Goal: Task Accomplishment & Management: Complete application form

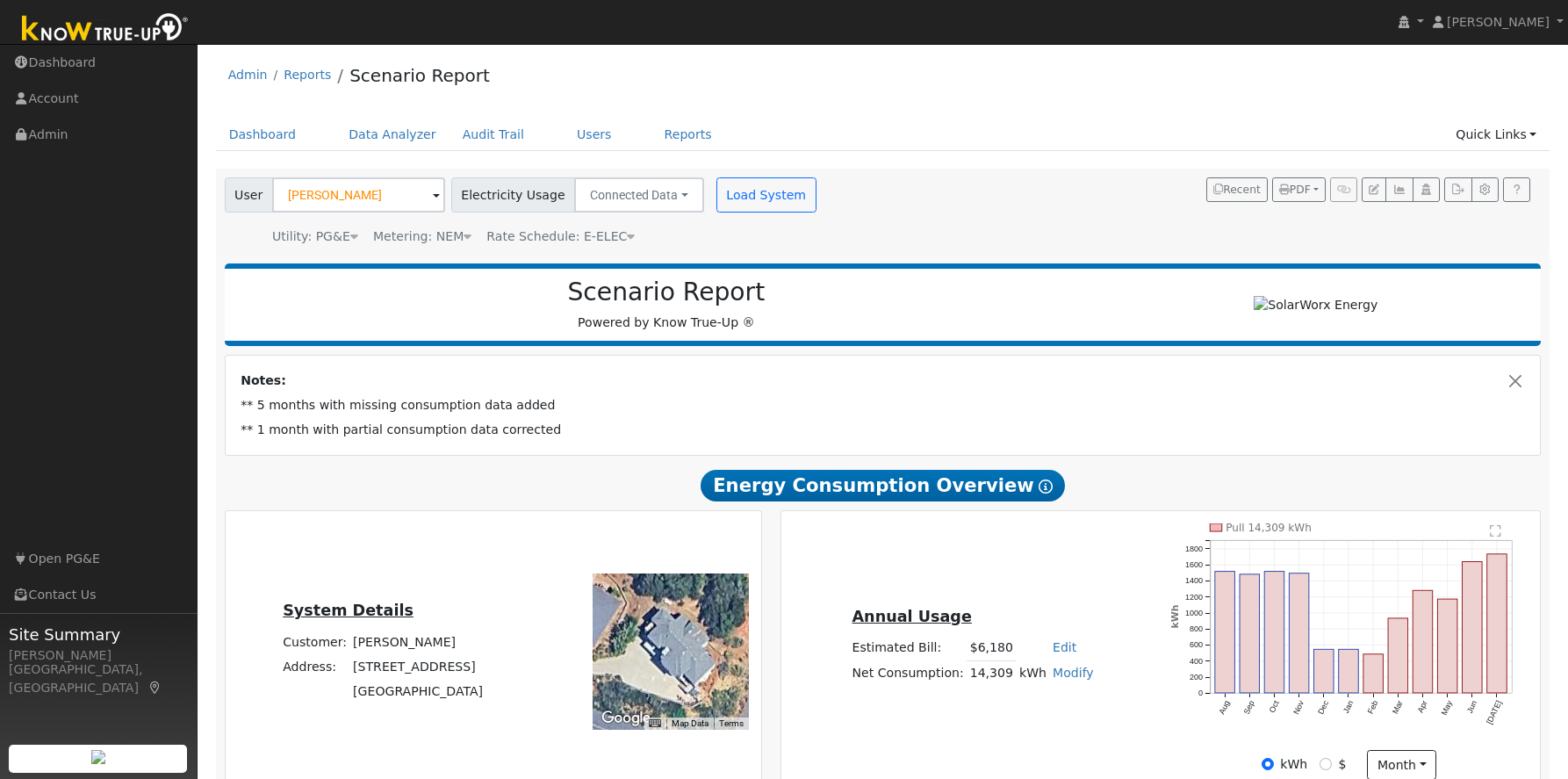
drag, startPoint x: 1376, startPoint y: 722, endPoint x: 1365, endPoint y: 719, distance: 11.4
click at [1375, 721] on icon "Pull 14,309 kWh Aug Sep Oct Nov Dec Jan Feb Mar Apr May Jun Jul 0 200 400 600 8…" at bounding box center [1349, 635] width 357 height 225
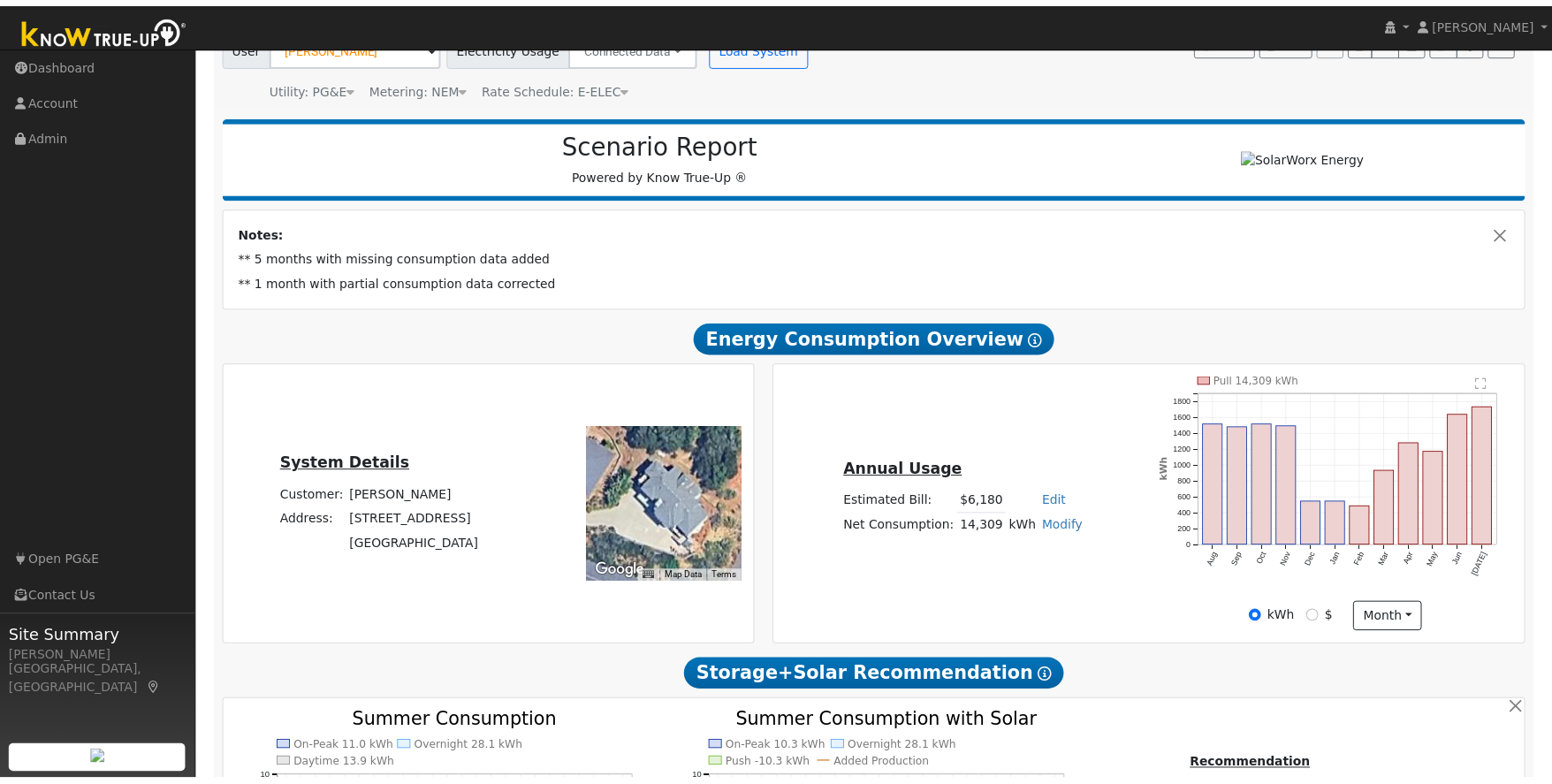
scroll to position [154, 0]
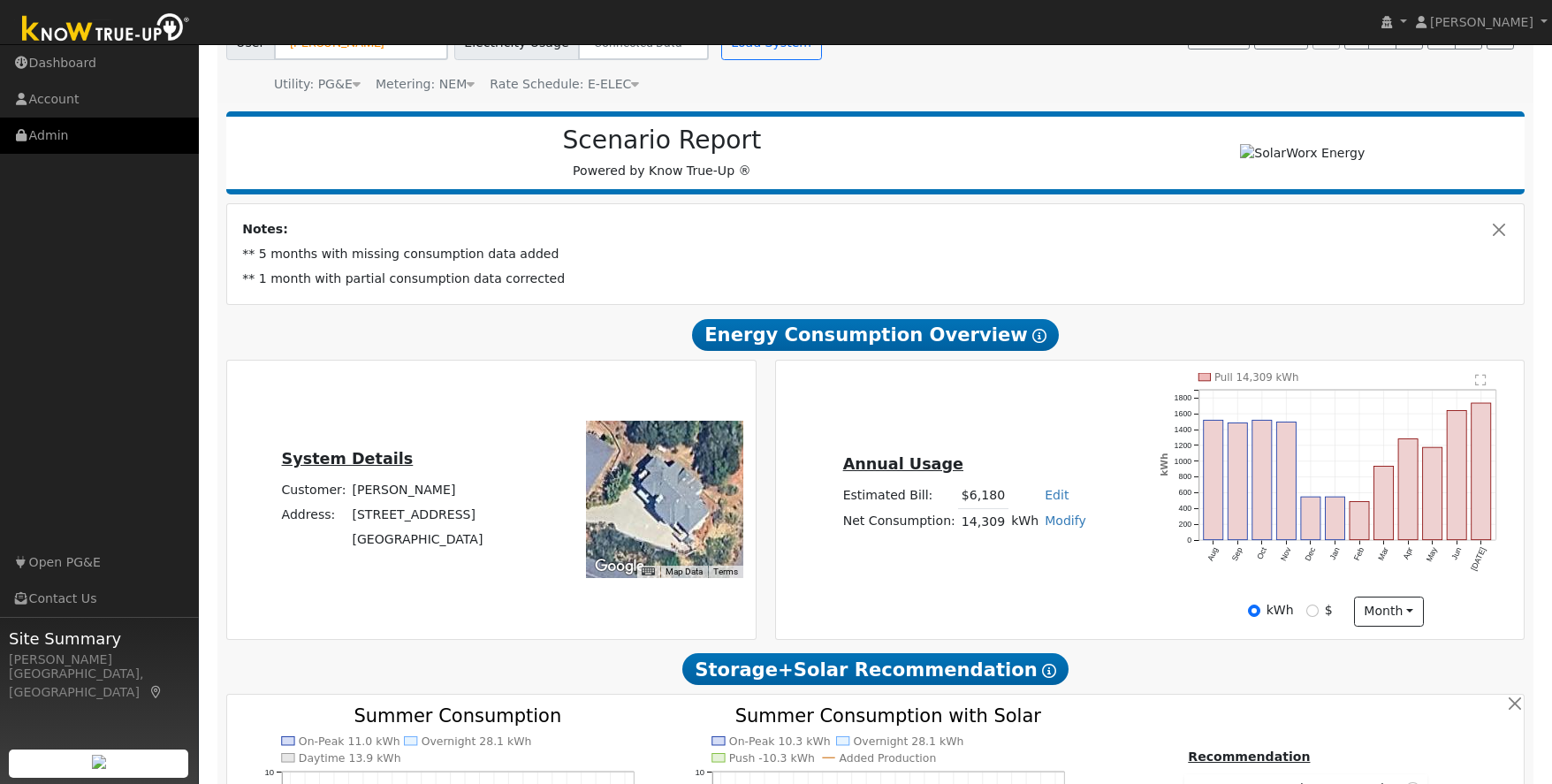
click at [41, 139] on link "Admin" at bounding box center [99, 136] width 199 height 36
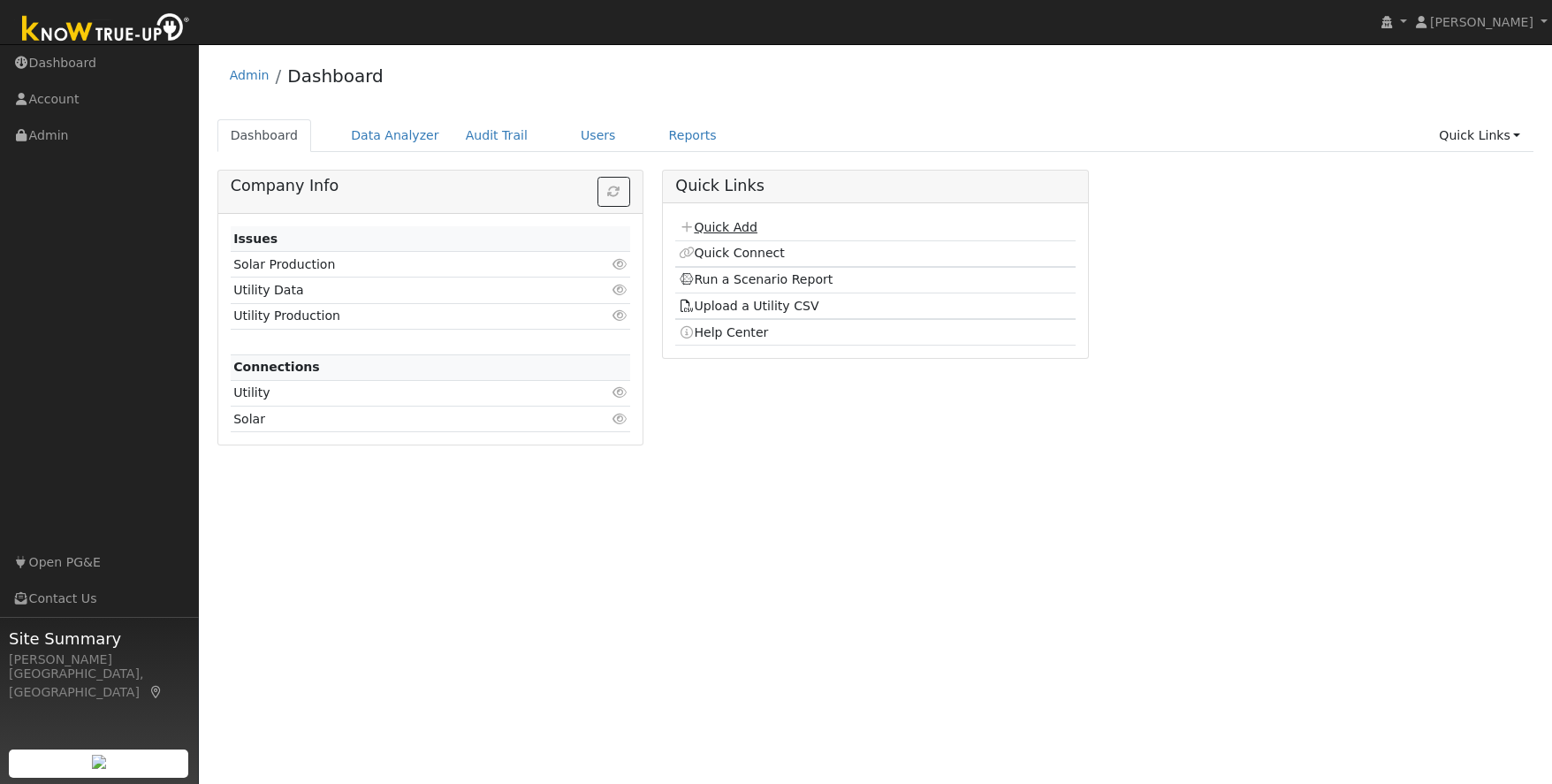
click at [737, 229] on link "Quick Add" at bounding box center [718, 227] width 79 height 14
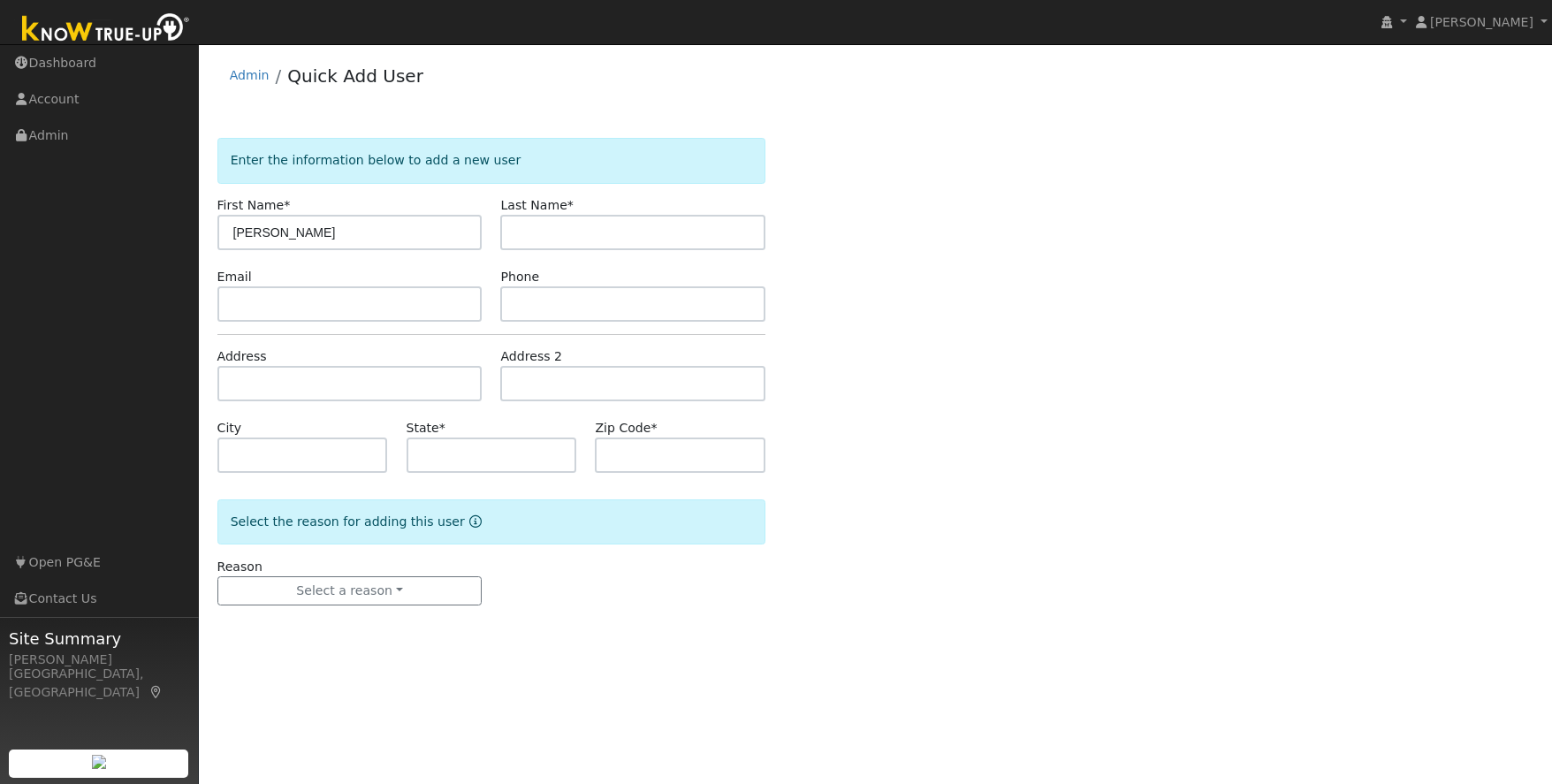
type input "[PERSON_NAME]"
type input "Smith"
type input "ksmith1960@hotmail.com"
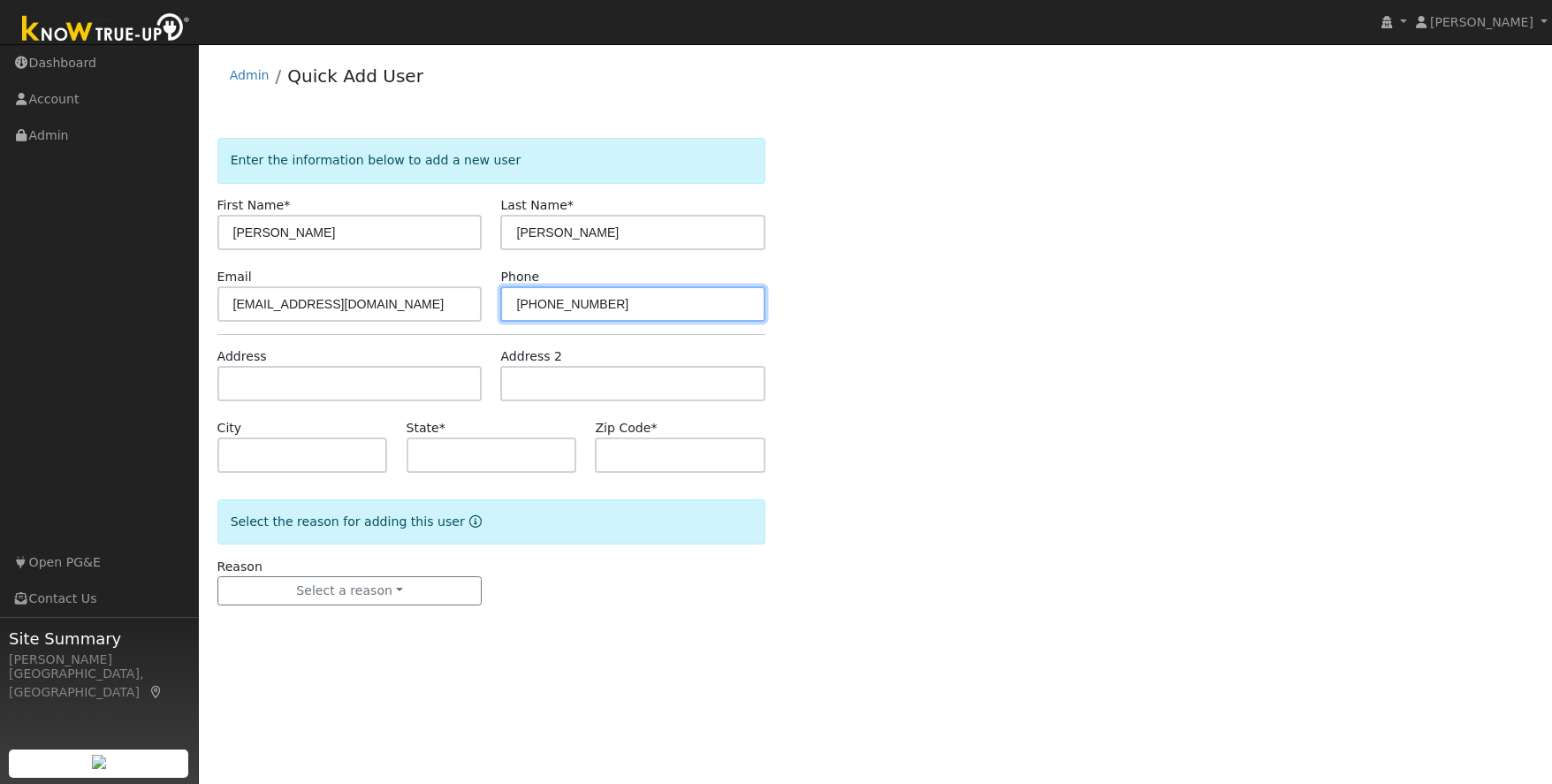
type input "408-677-6595"
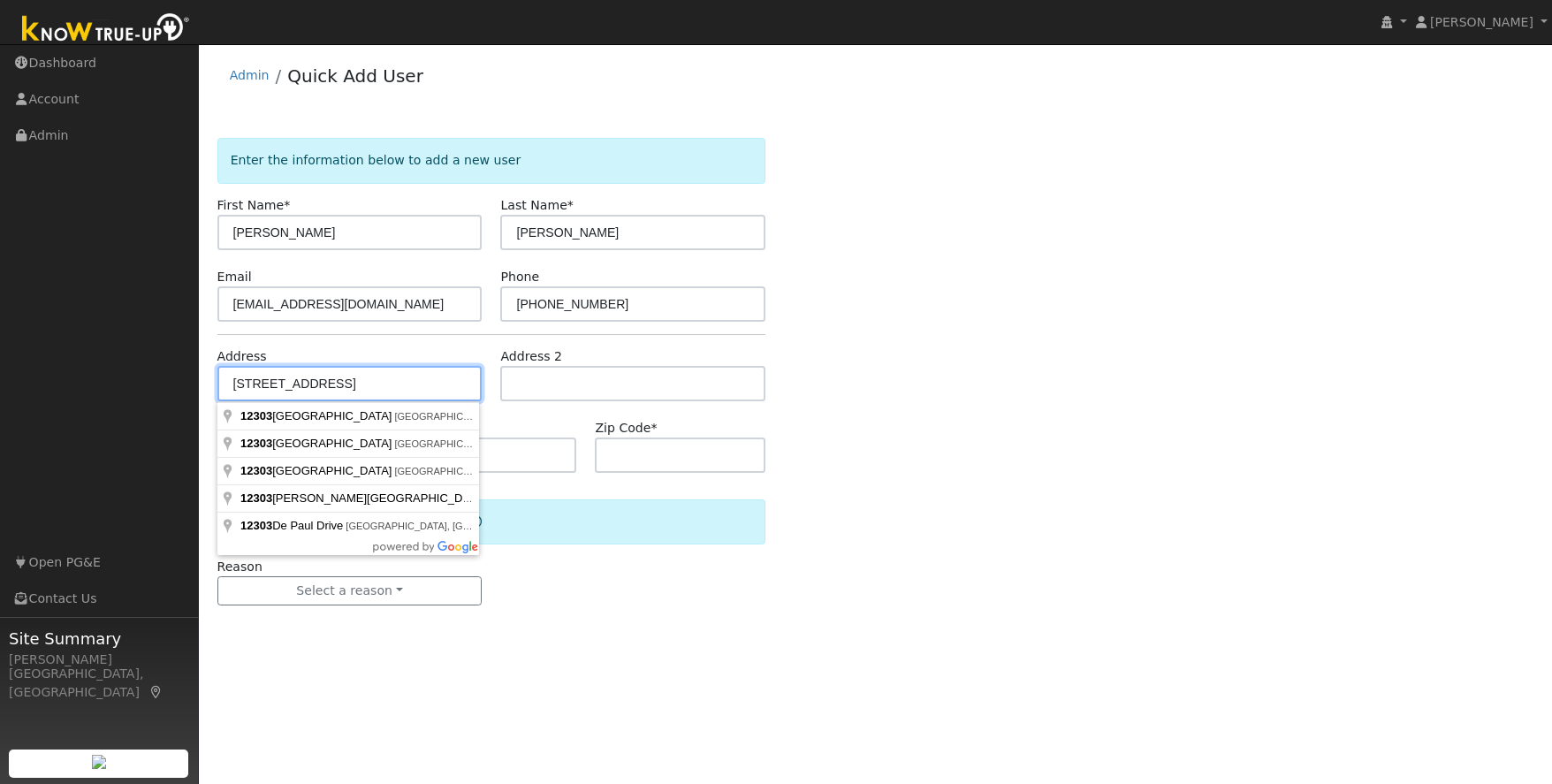
type input "12303 Tower Peak Court"
type input "Groveland"
type input "CA"
type input "95321"
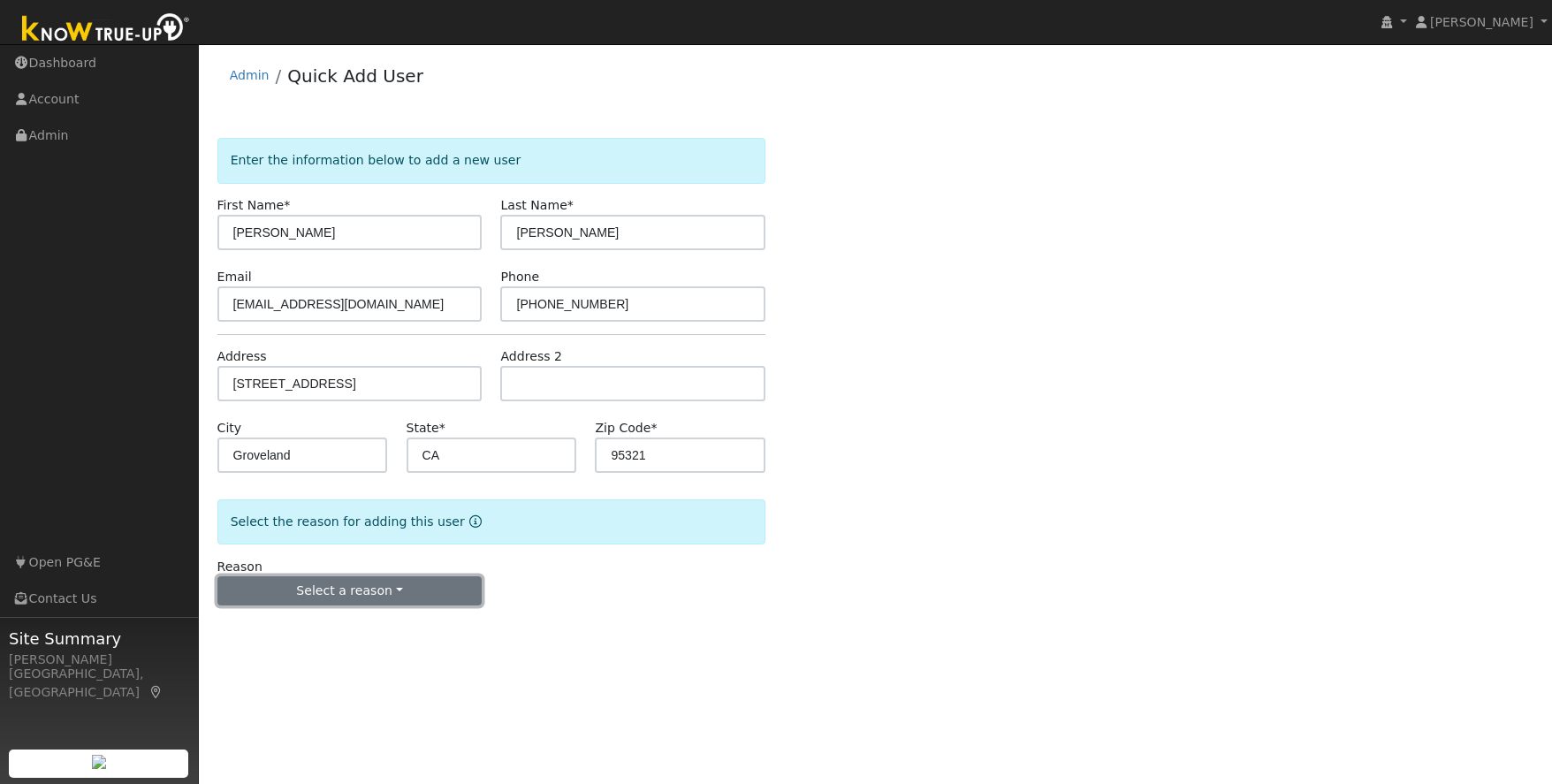
click at [382, 589] on button "Select a reason" at bounding box center [350, 591] width 265 height 30
click at [290, 629] on link "New lead" at bounding box center [315, 627] width 195 height 25
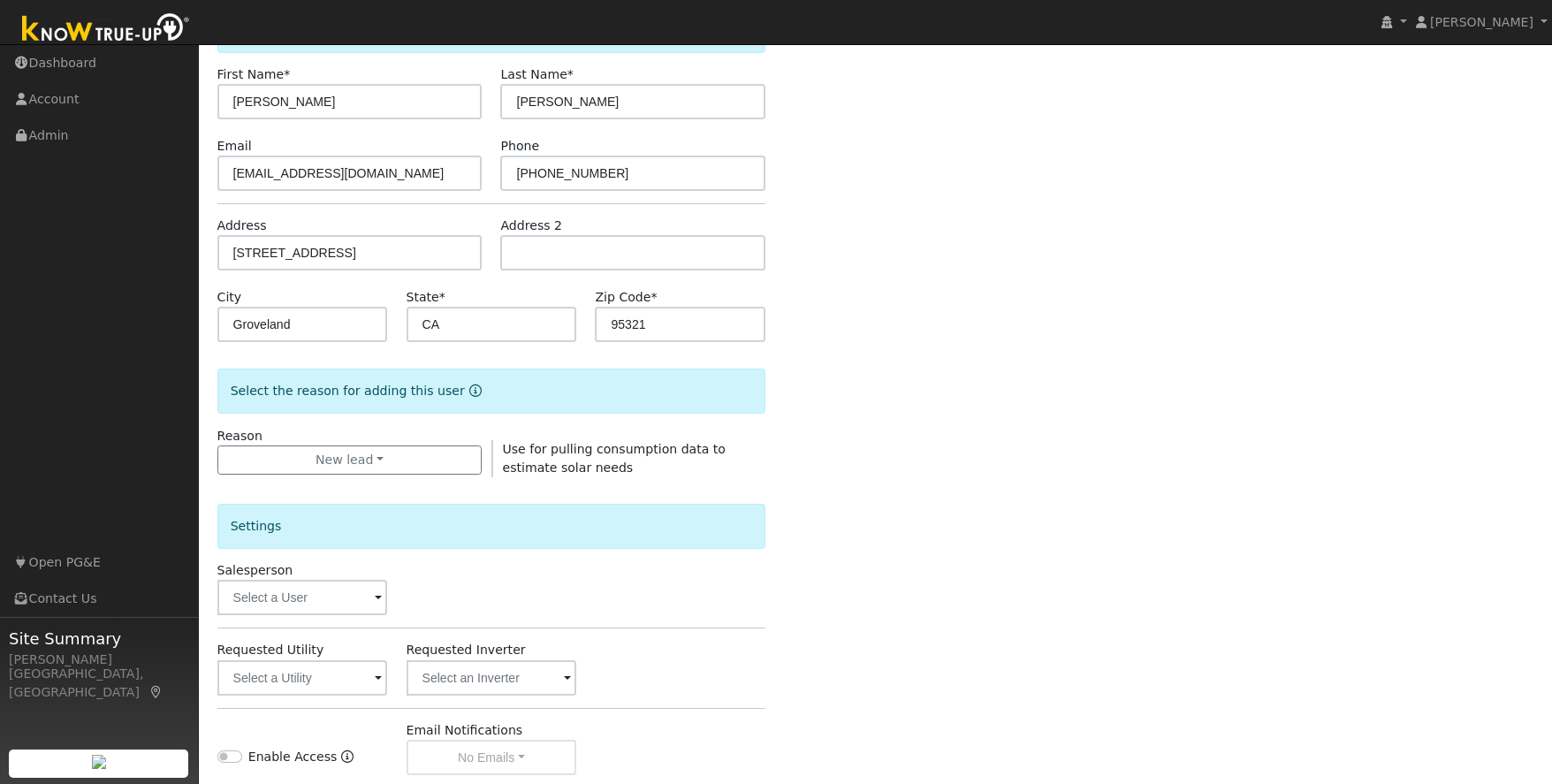
scroll to position [361, 0]
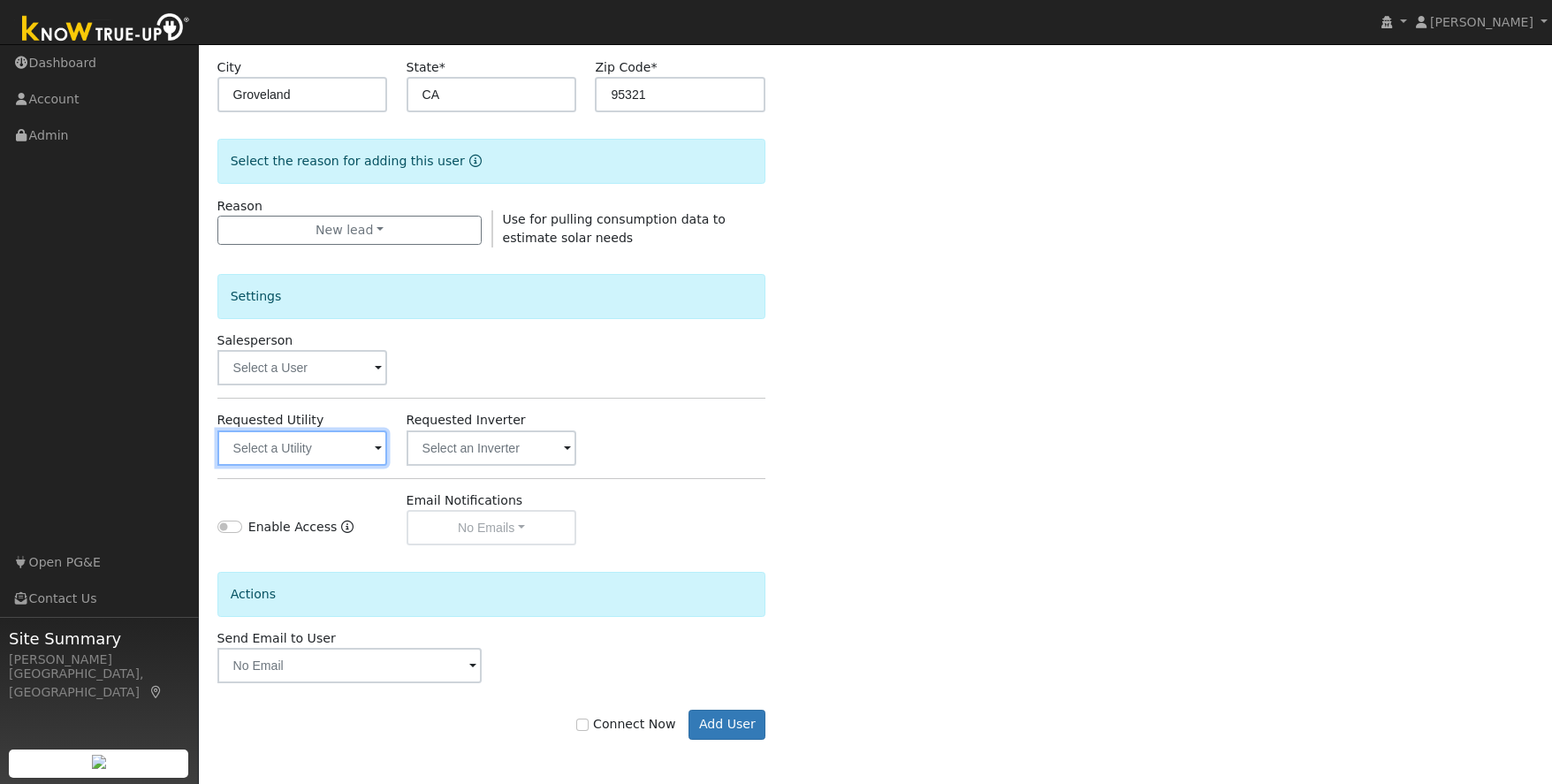
click at [337, 455] on input "text" at bounding box center [303, 447] width 171 height 35
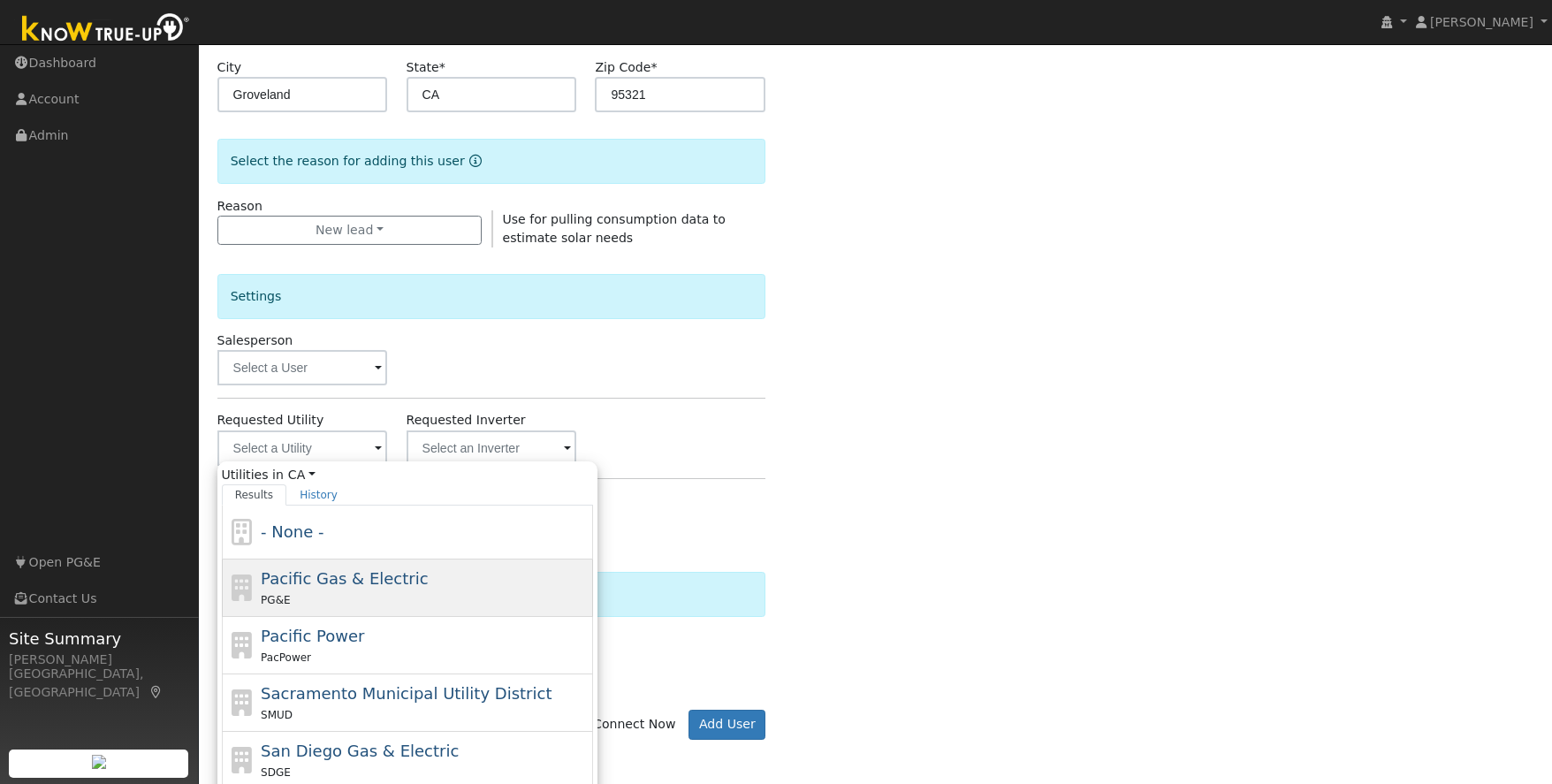
click at [383, 583] on span "Pacific Gas & Electric" at bounding box center [344, 578] width 167 height 19
type input "Pacific Gas & Electric"
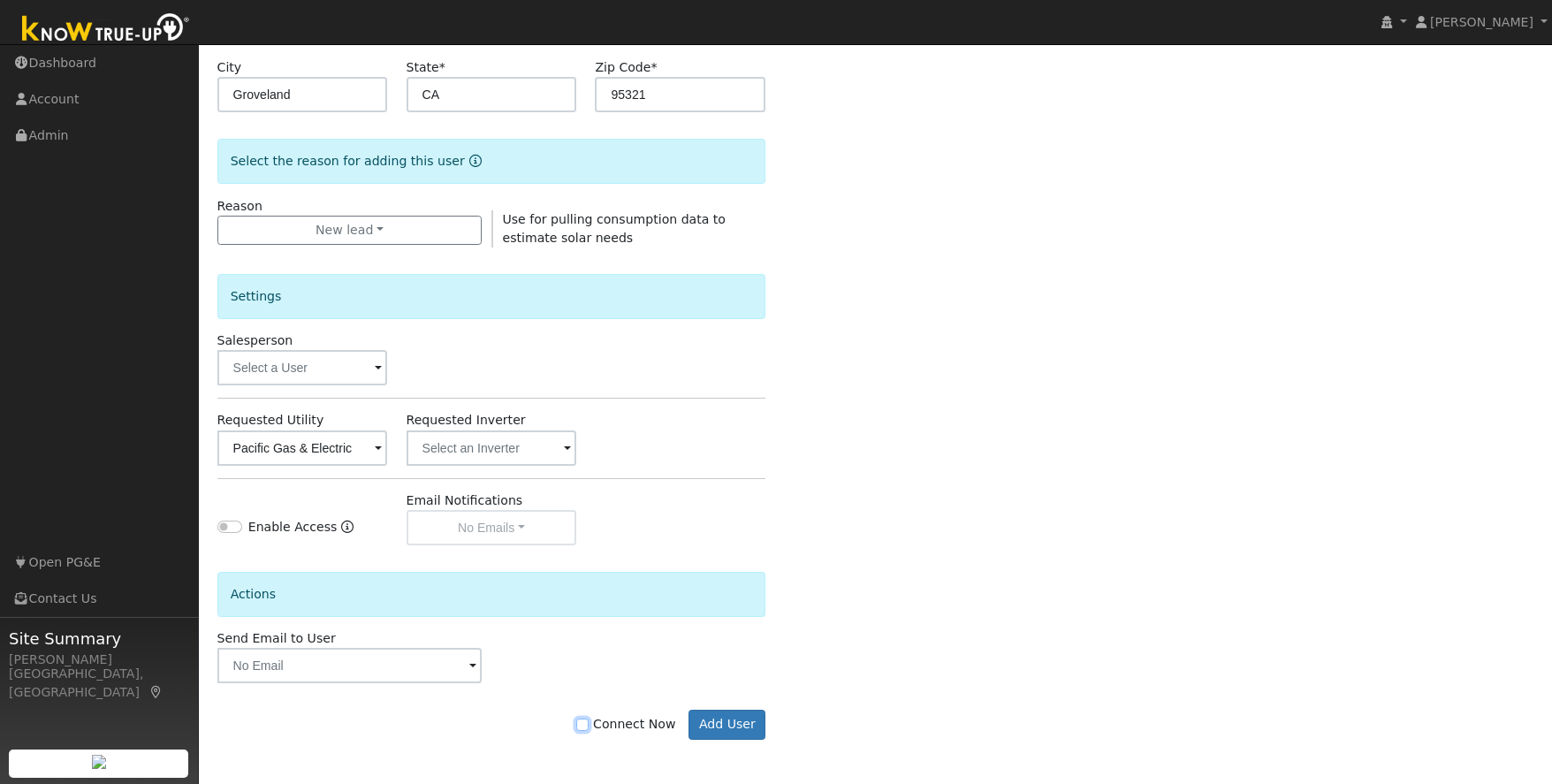
click at [589, 727] on input "Connect Now" at bounding box center [583, 724] width 12 height 12
checkbox input "true"
click at [744, 729] on button "Add User" at bounding box center [727, 724] width 77 height 30
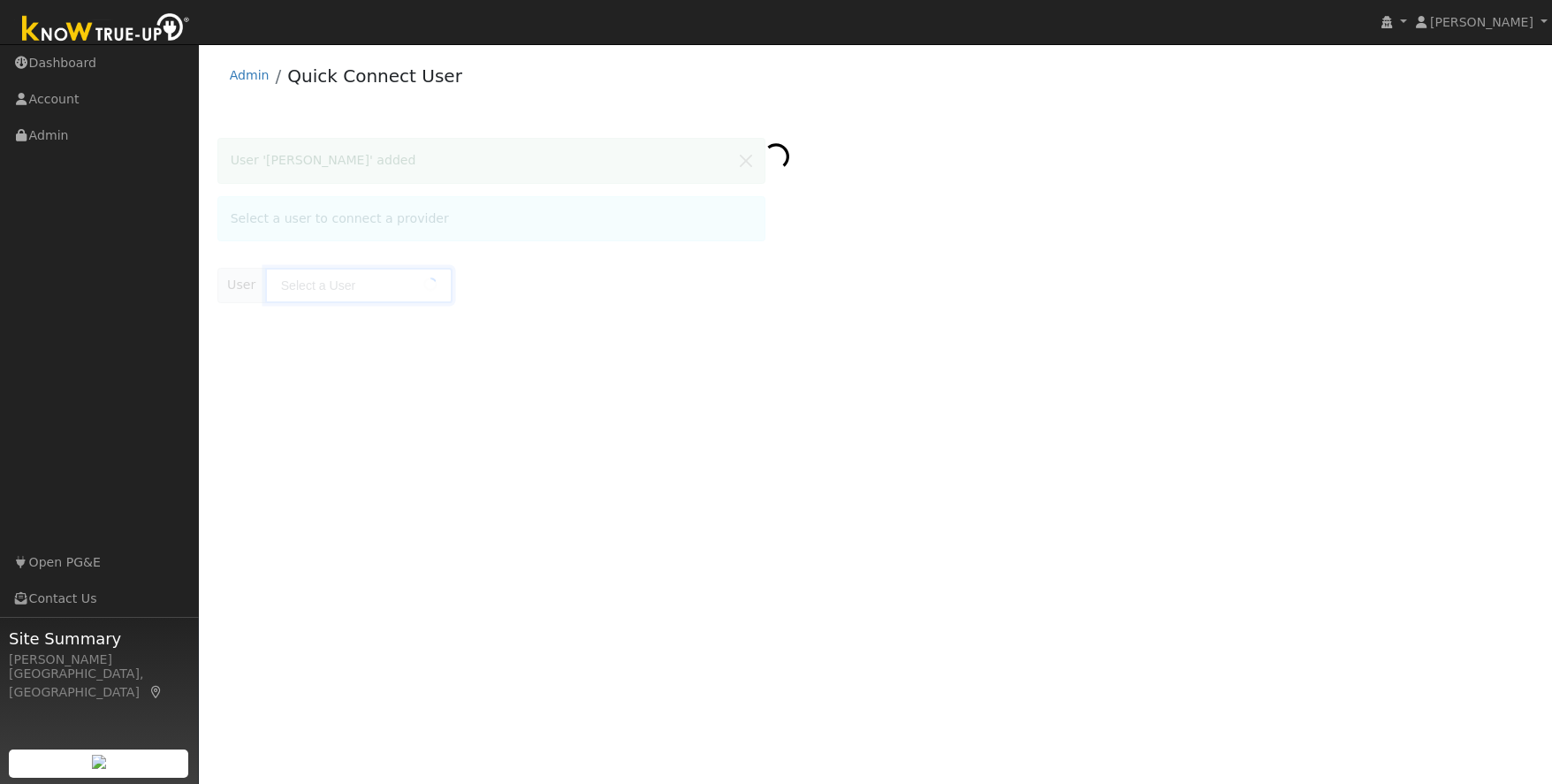
type input "[PERSON_NAME]"
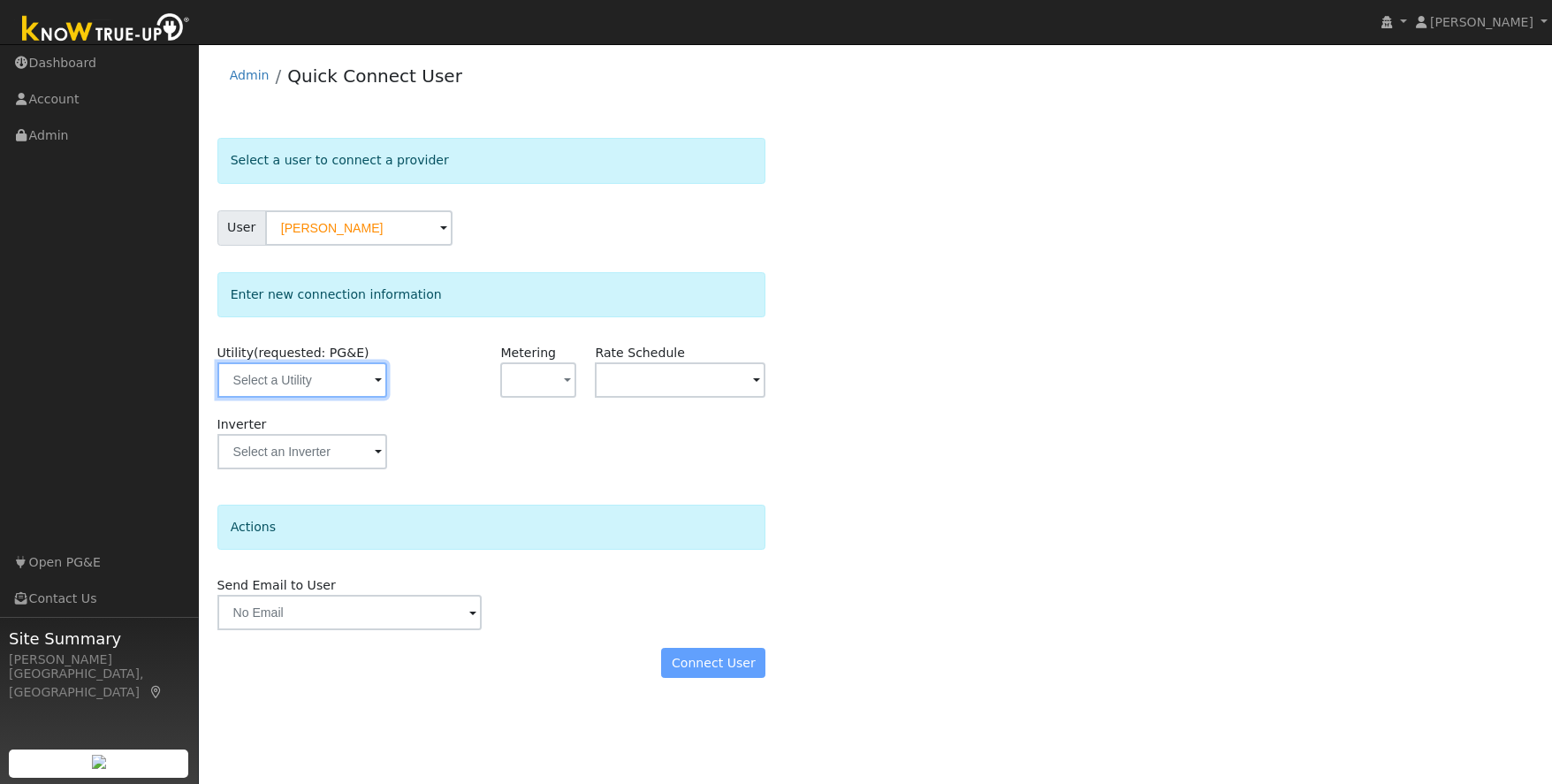
click at [273, 383] on input "text" at bounding box center [303, 380] width 171 height 35
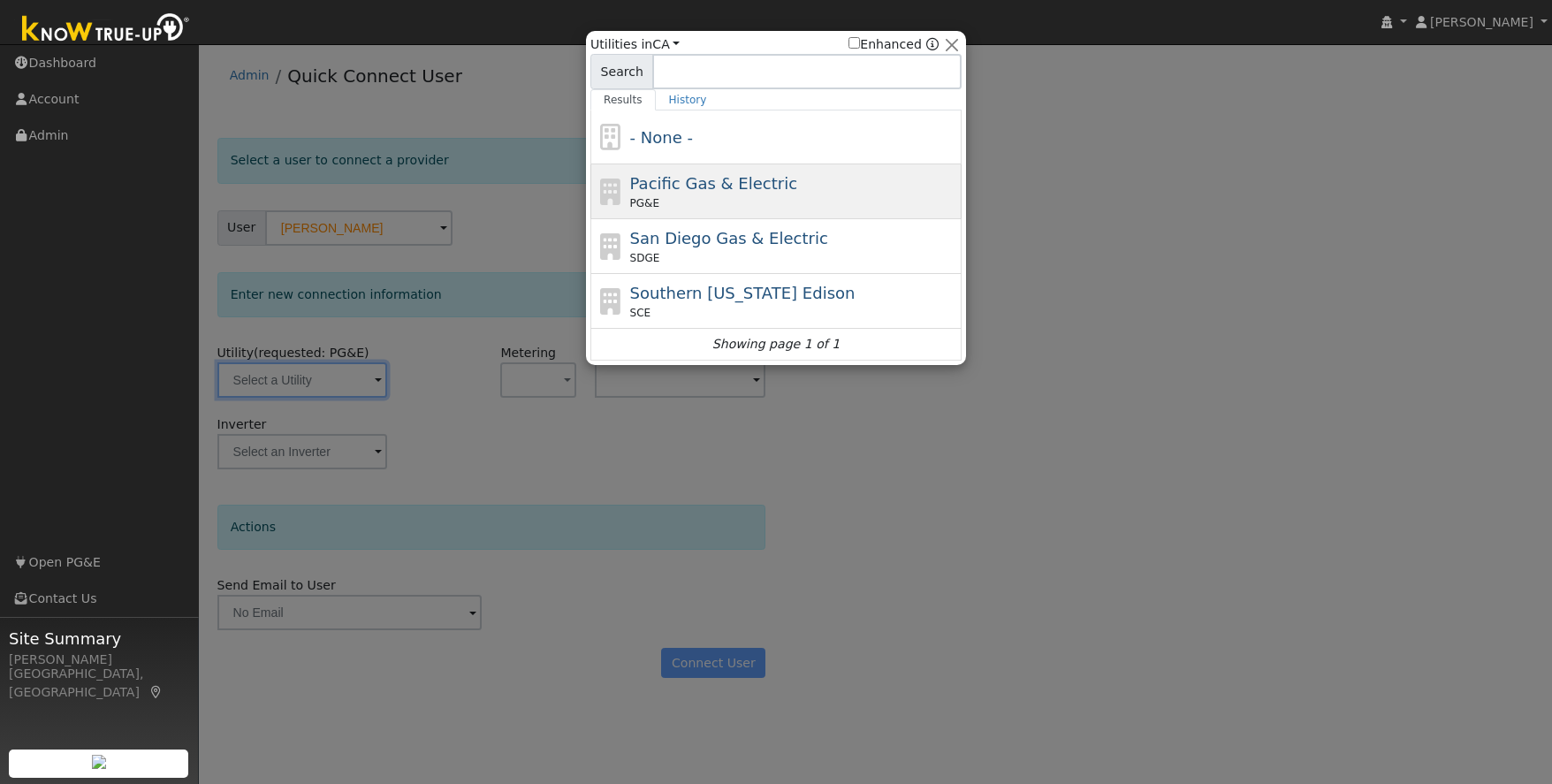
click at [891, 195] on div "PG&E" at bounding box center [794, 203] width 328 height 16
type input "PG&E"
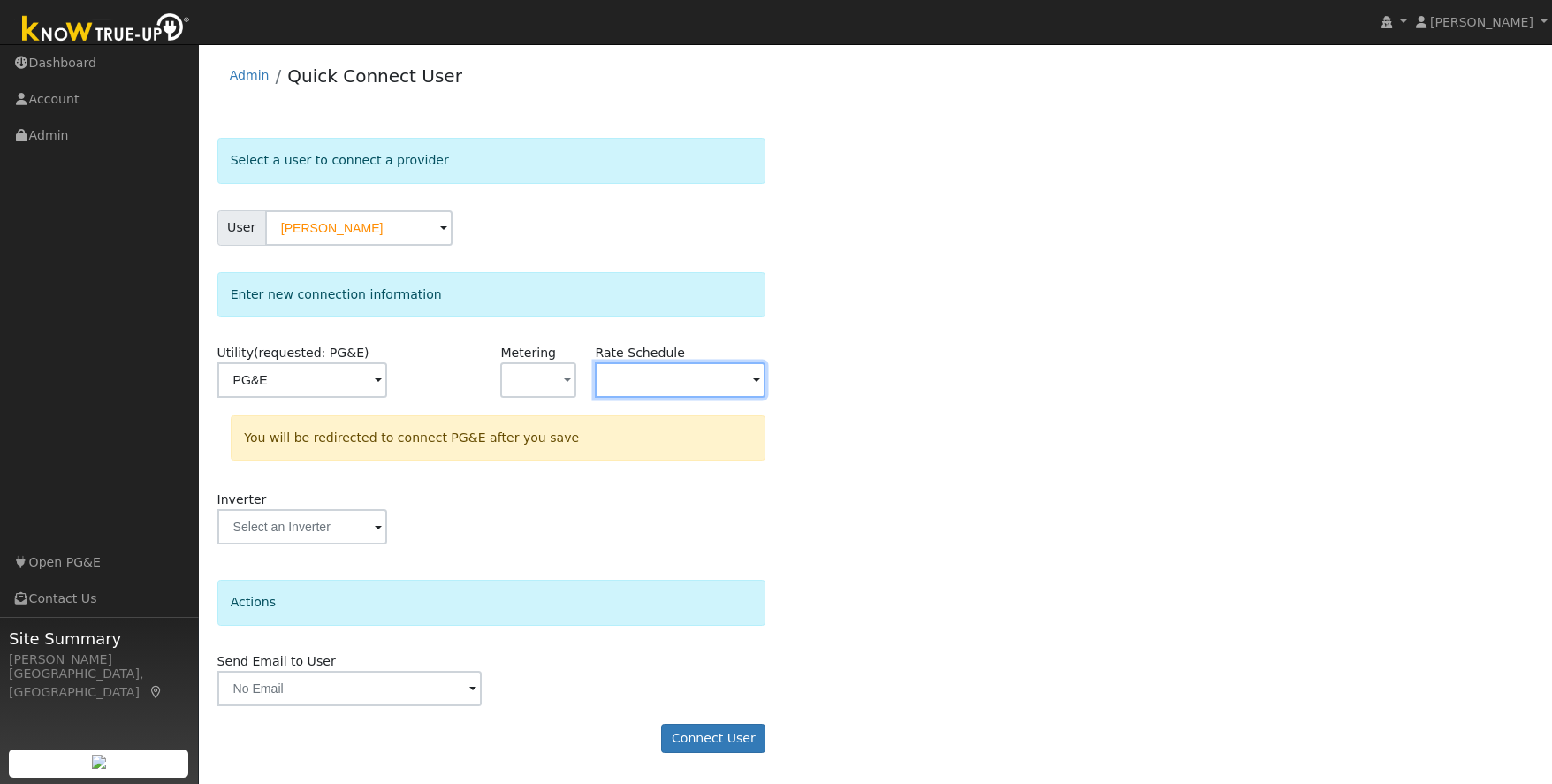
click at [388, 384] on input "text" at bounding box center [303, 380] width 171 height 35
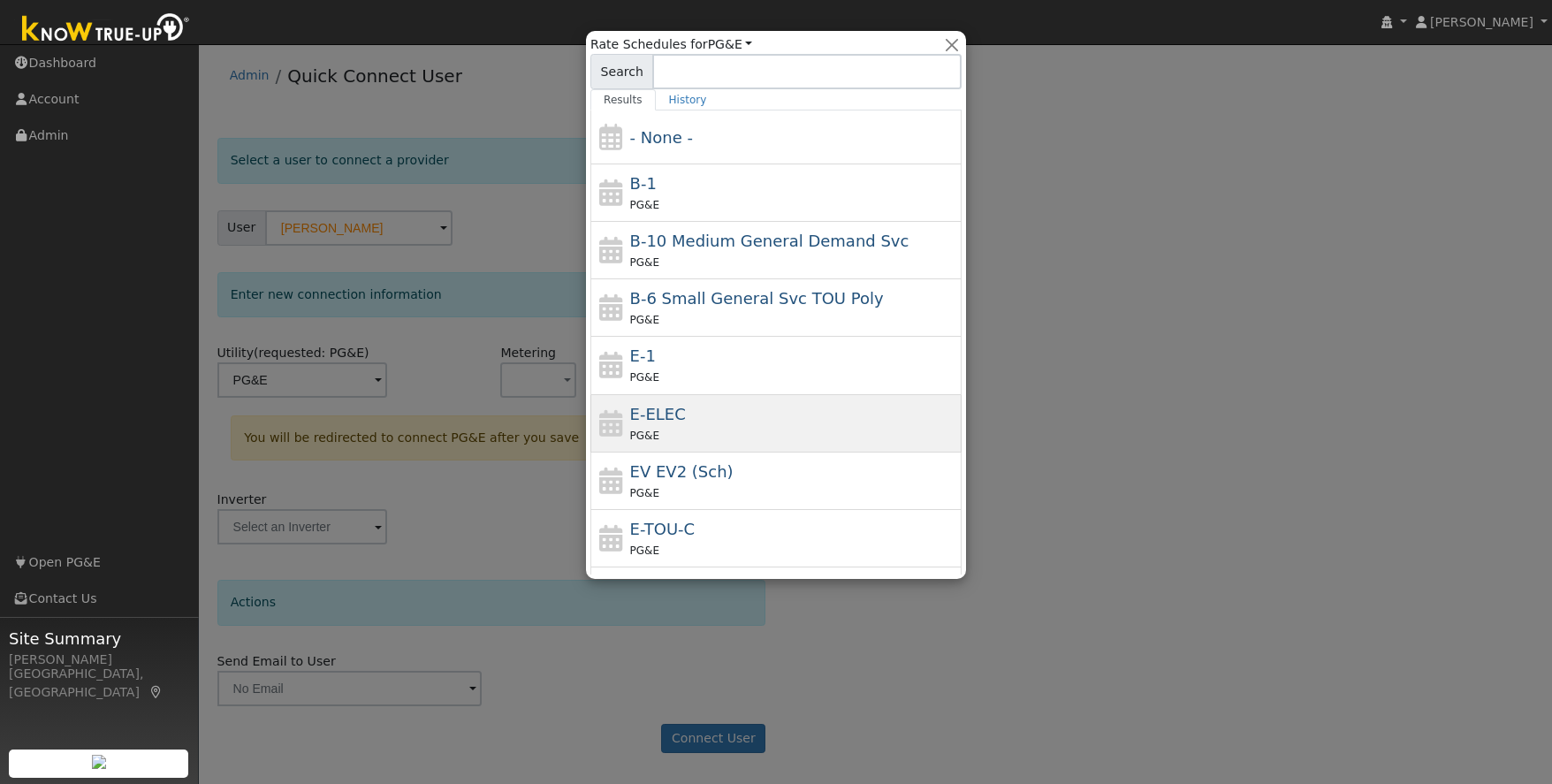
click at [651, 425] on div "PG&E" at bounding box center [794, 434] width 328 height 19
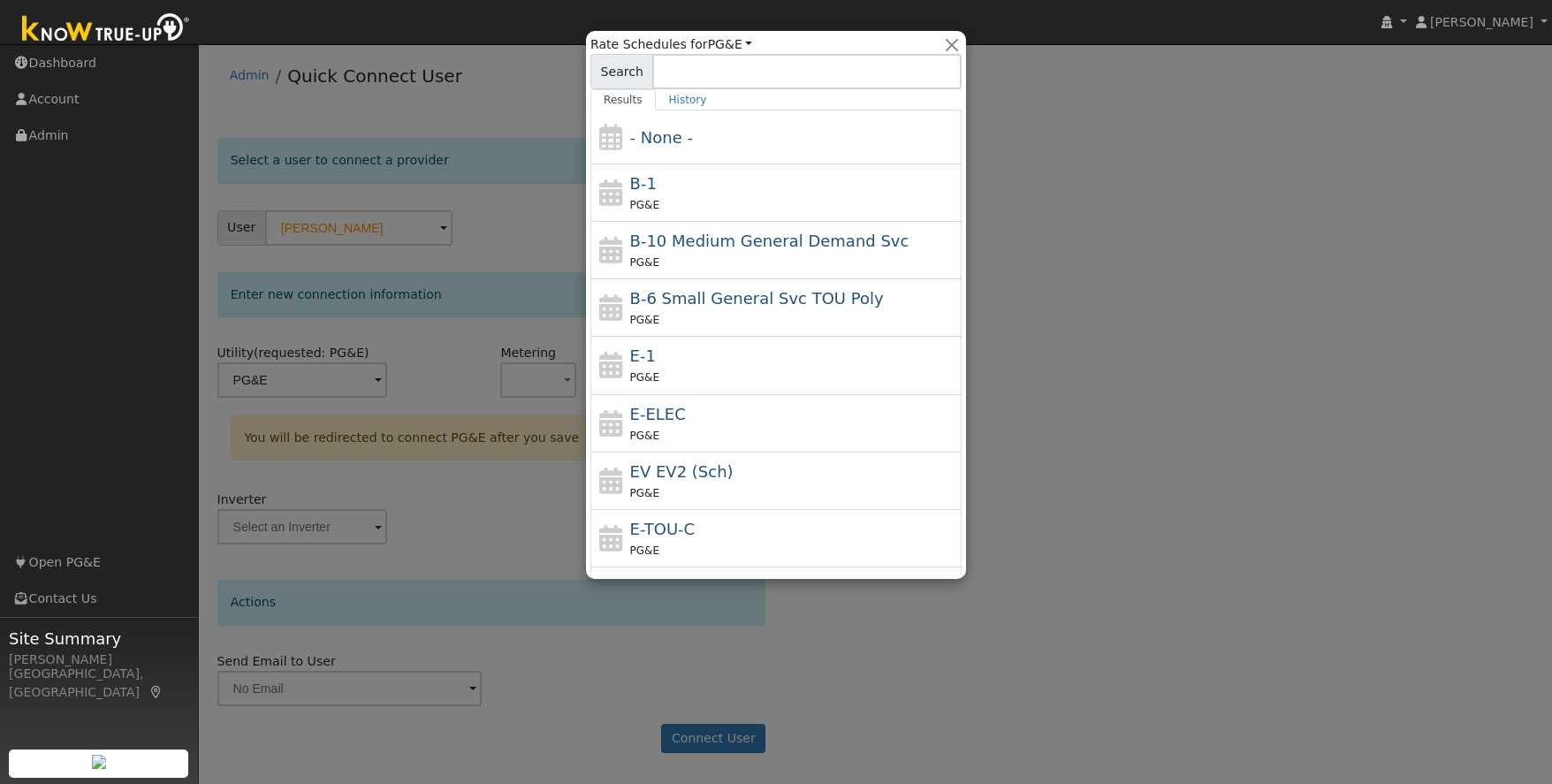
type input "E-ELEC"
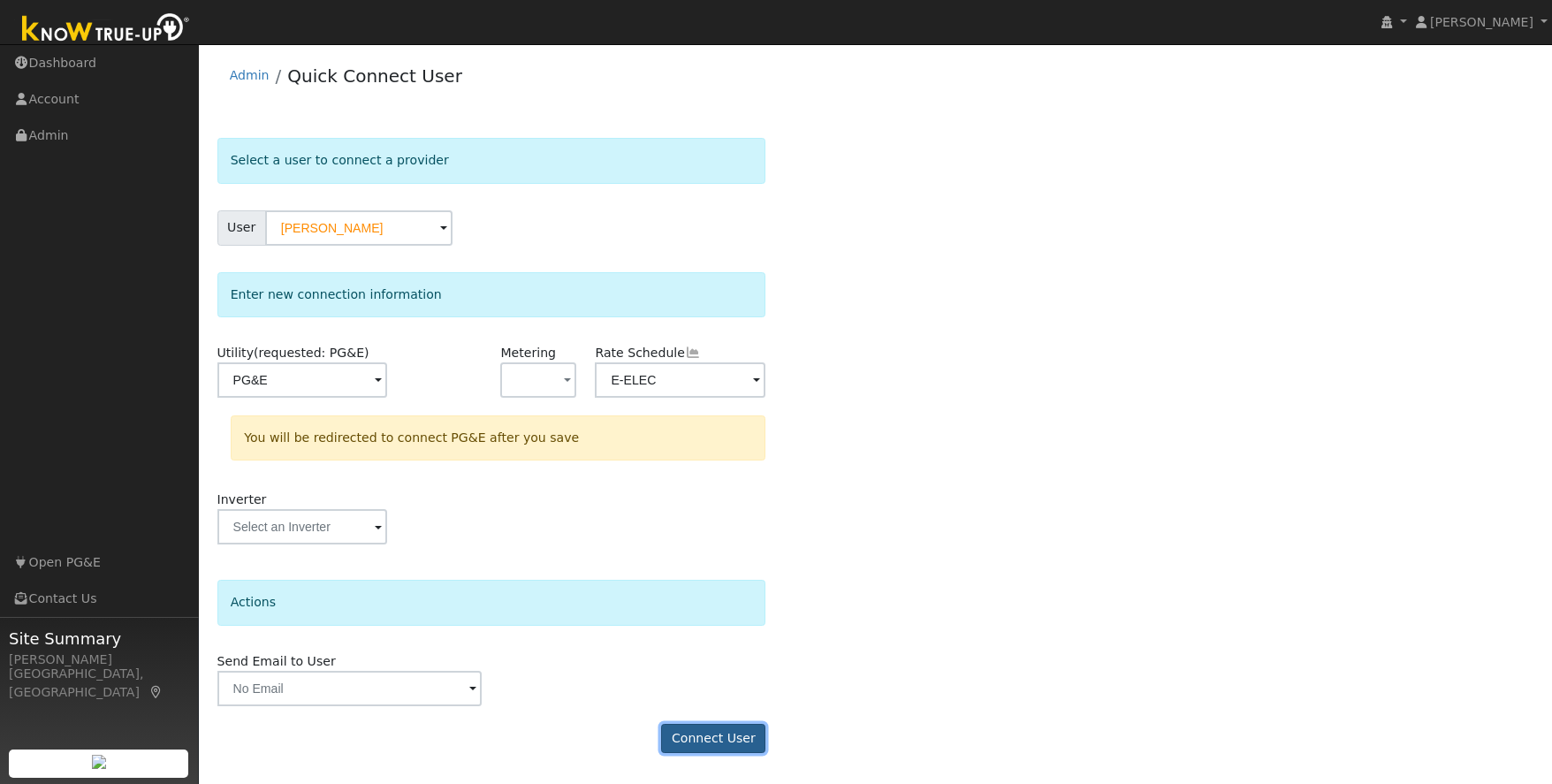
click at [716, 740] on button "Connect User" at bounding box center [714, 738] width 104 height 30
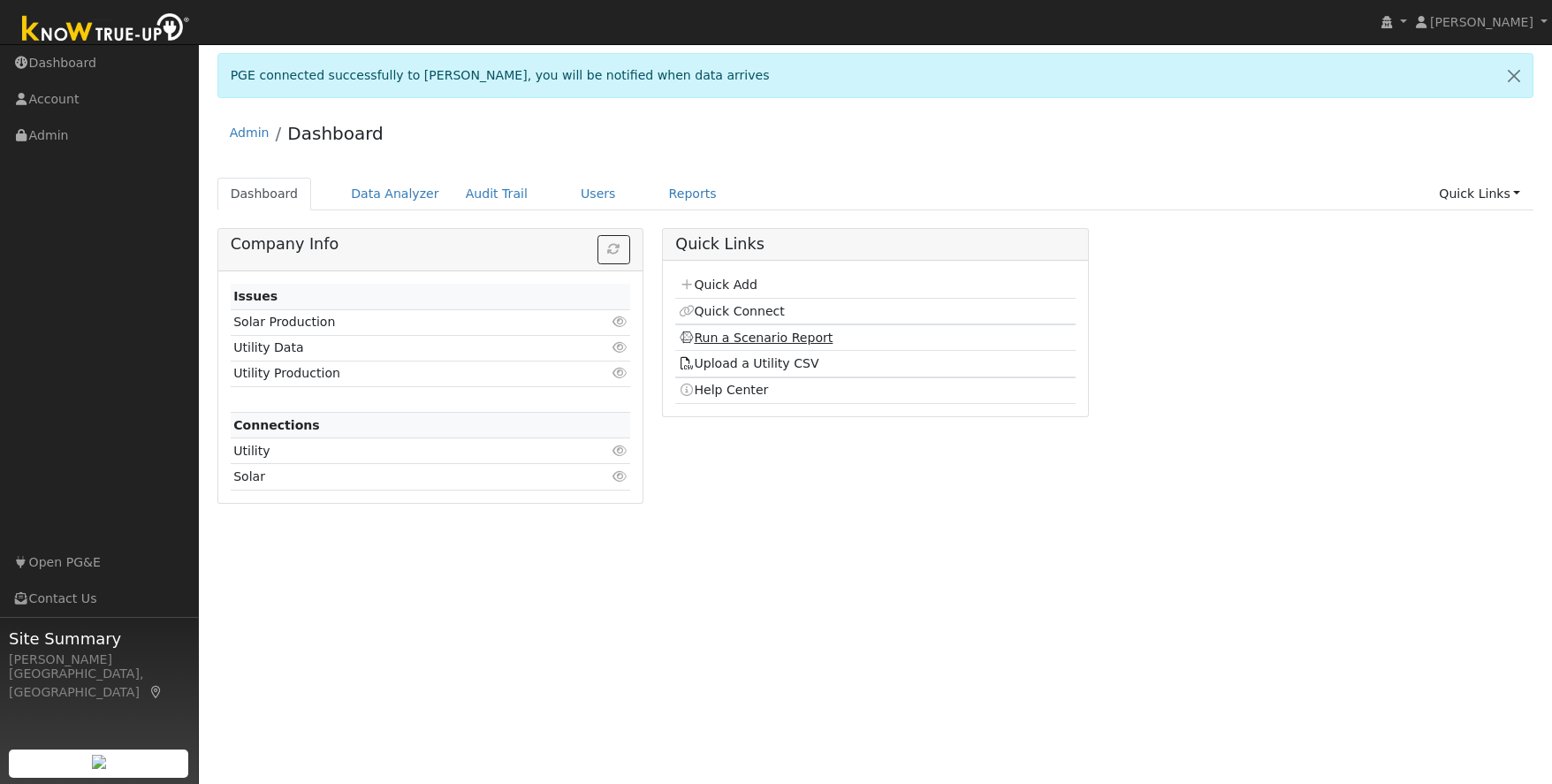
click at [732, 342] on link "Run a Scenario Report" at bounding box center [756, 338] width 155 height 14
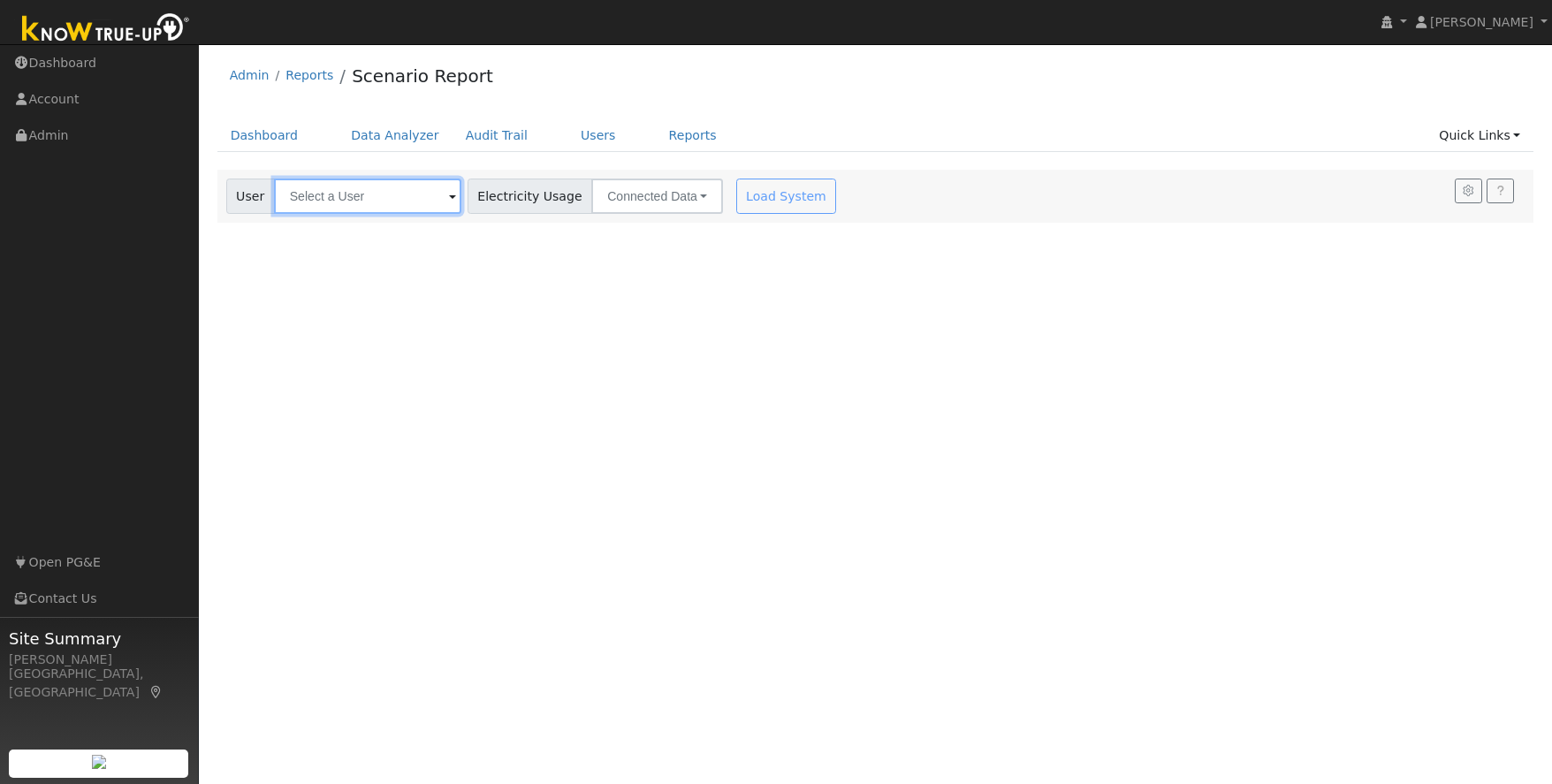
click at [318, 195] on input "text" at bounding box center [368, 196] width 188 height 35
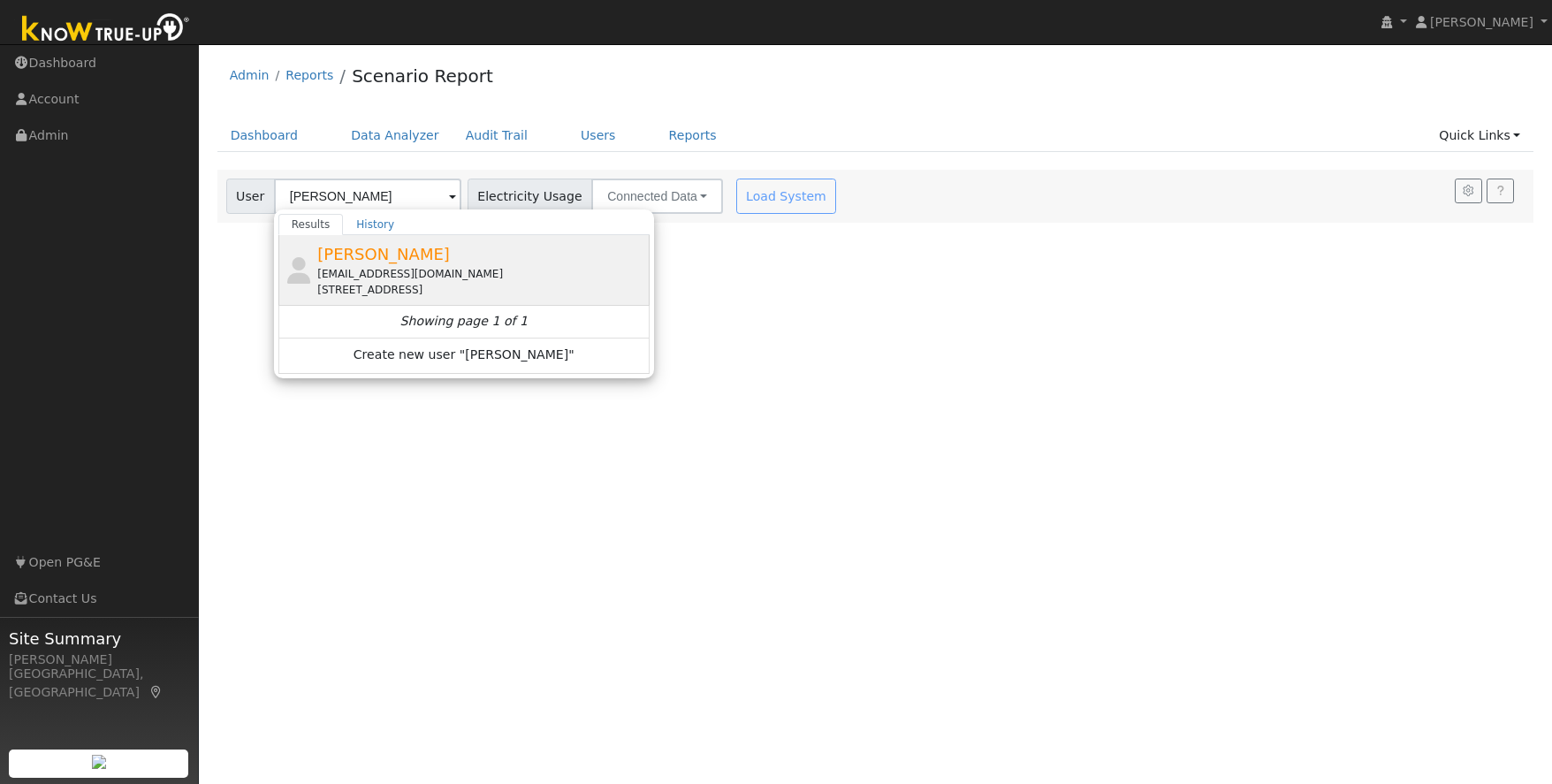
click at [344, 264] on div "[PERSON_NAME] [EMAIL_ADDRESS][DOMAIN_NAME] [STREET_ADDRESS]" at bounding box center [482, 270] width 328 height 56
type input "[PERSON_NAME]"
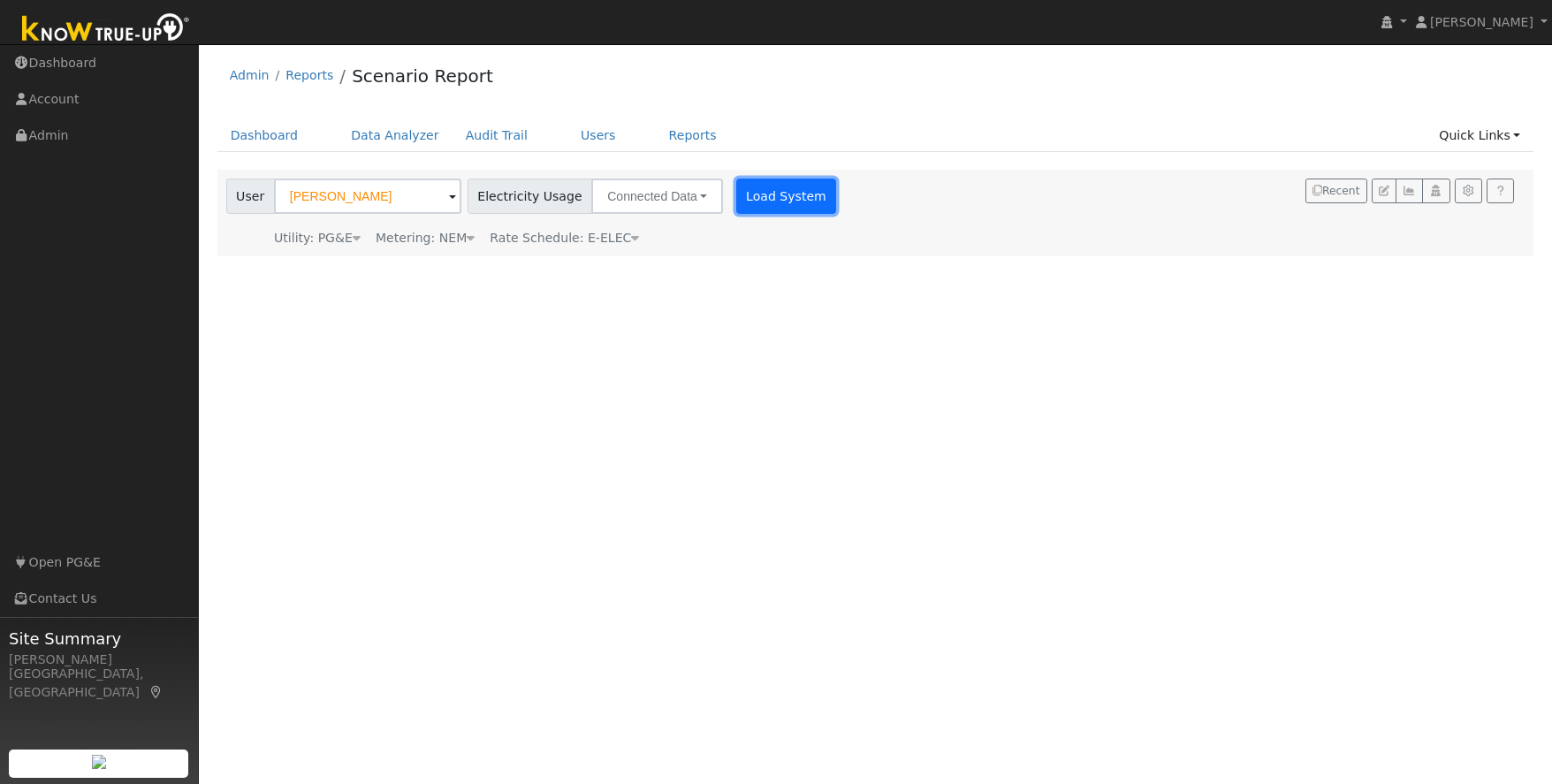
click at [761, 198] on button "Load System" at bounding box center [786, 196] width 101 height 35
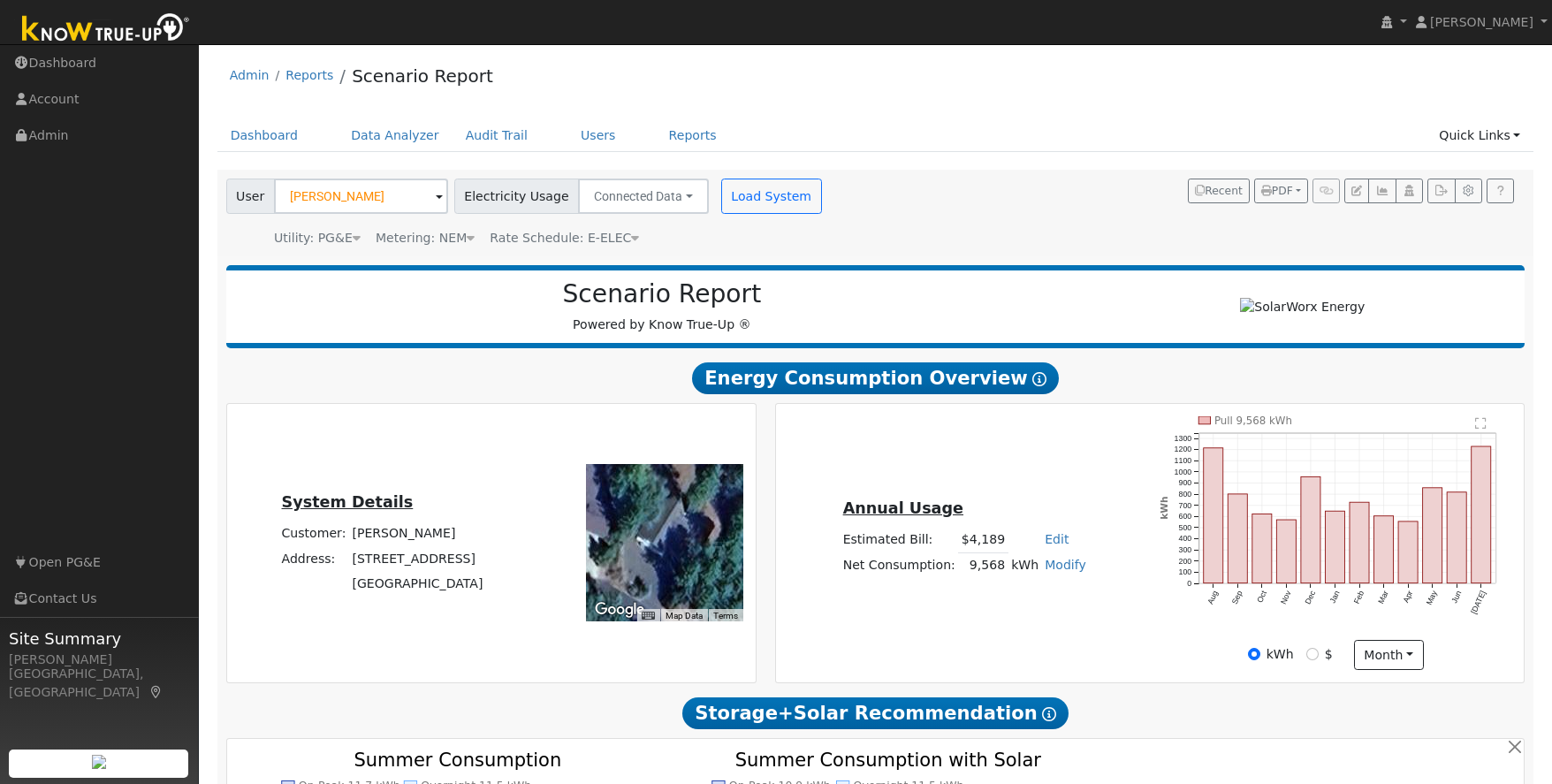
drag, startPoint x: 1491, startPoint y: 628, endPoint x: 1527, endPoint y: 635, distance: 36.7
click at [1493, 629] on icon "Pull 9,568 kWh Aug Sep Oct Nov Dec Jan Feb Mar Apr May Jun [DATE] 0 100 200 300…" at bounding box center [1335, 527] width 353 height 222
